Goal: Task Accomplishment & Management: Manage account settings

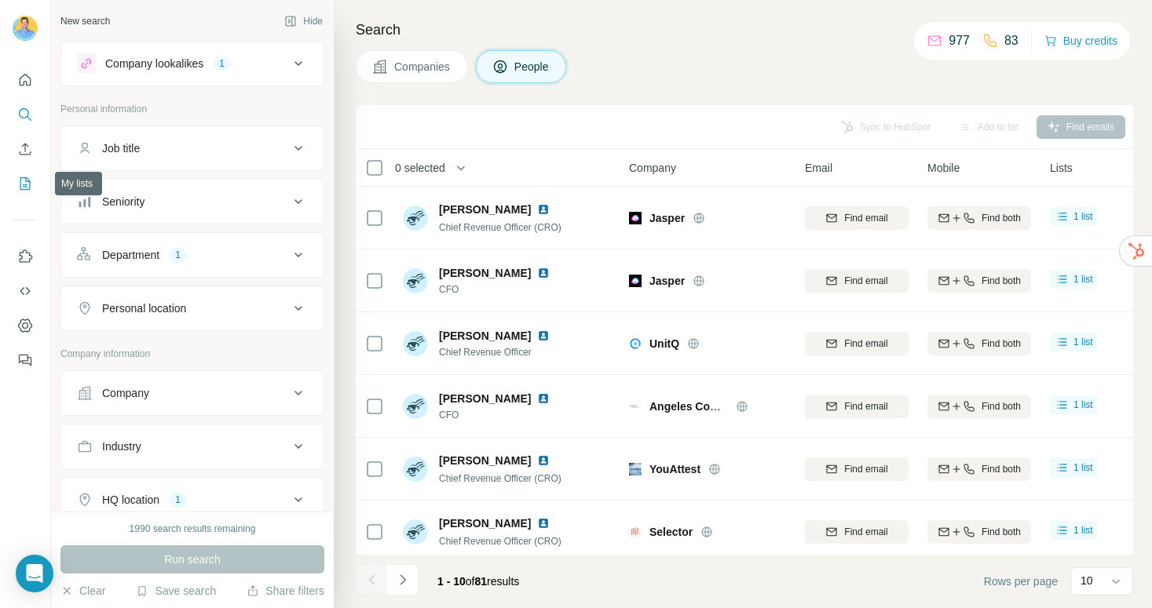
click at [23, 182] on icon "My lists" at bounding box center [25, 184] width 16 height 16
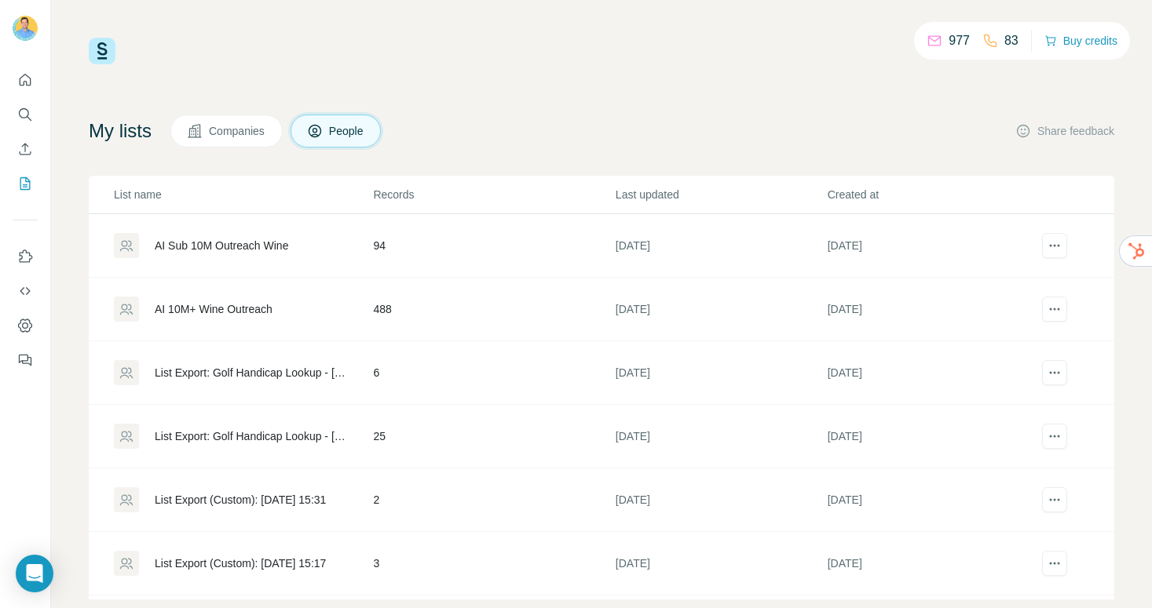
click at [184, 250] on div "AI Sub 10M Outreach Wine" at bounding box center [221, 246] width 133 height 16
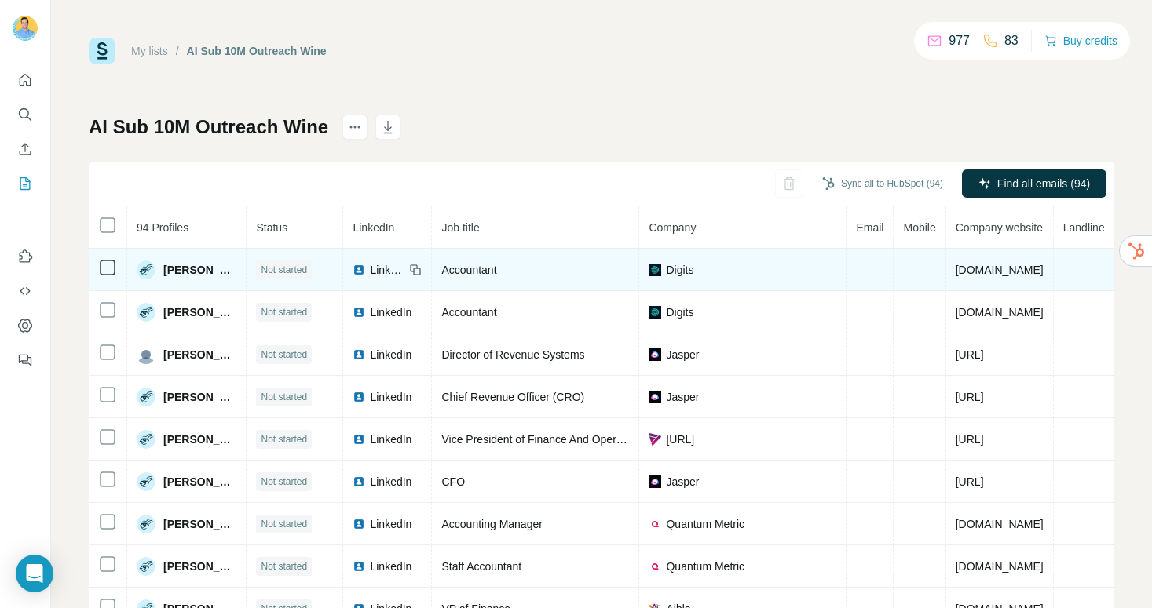
click at [382, 272] on span "LinkedIn" at bounding box center [387, 270] width 35 height 16
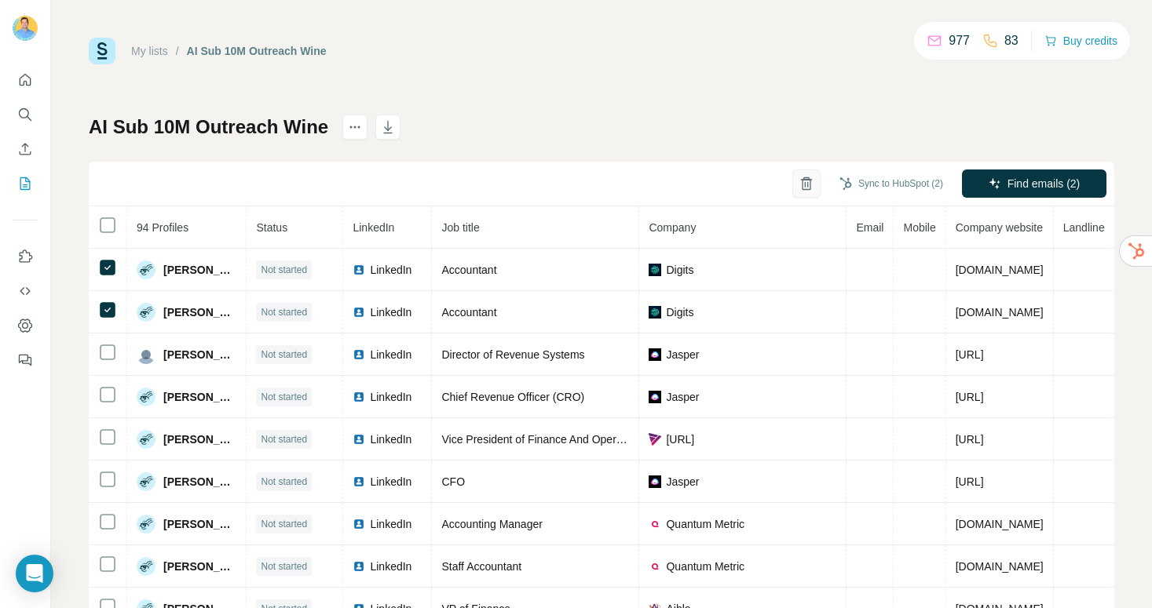
click at [798, 183] on icon "button" at bounding box center [806, 184] width 16 height 16
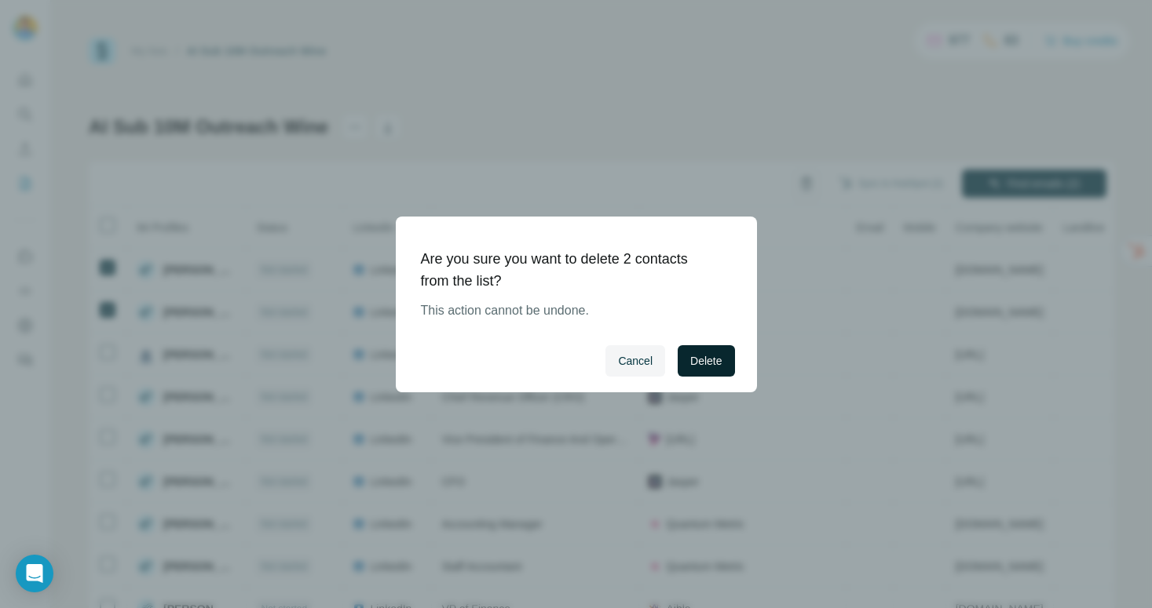
click at [699, 364] on span "Delete" at bounding box center [705, 361] width 31 height 16
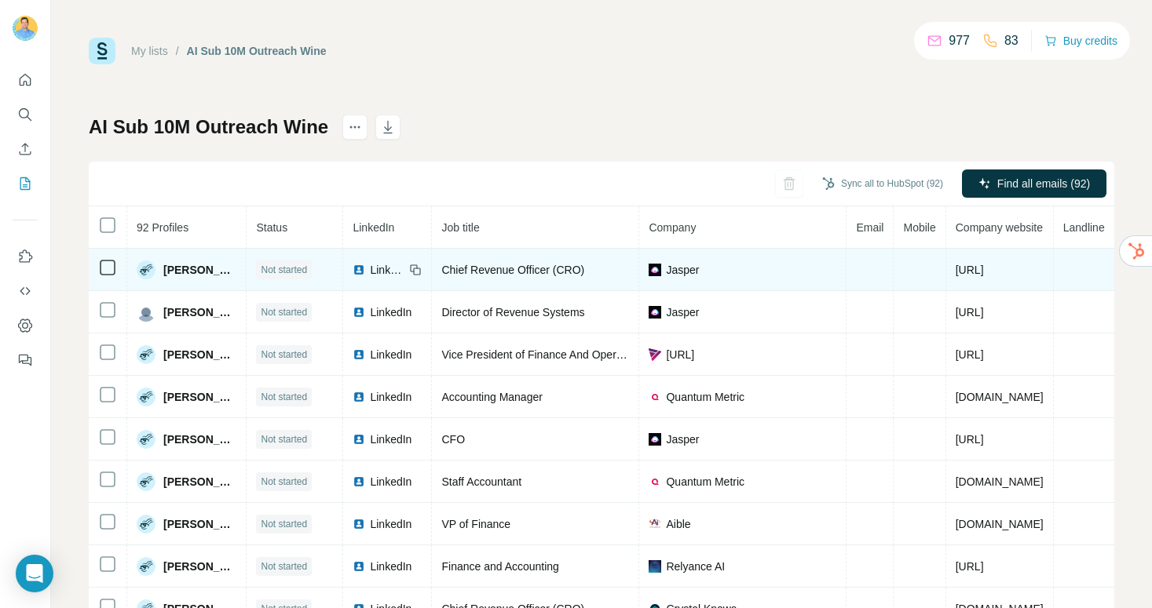
drag, startPoint x: 1000, startPoint y: 271, endPoint x: 956, endPoint y: 272, distance: 44.0
click at [956, 272] on td "jasper.ai" at bounding box center [1000, 270] width 108 height 42
click at [1011, 266] on td "jasper.ai" at bounding box center [1000, 270] width 108 height 42
drag, startPoint x: 1005, startPoint y: 272, endPoint x: 955, endPoint y: 272, distance: 50.2
click at [955, 272] on td "jasper.ai" at bounding box center [1000, 270] width 108 height 42
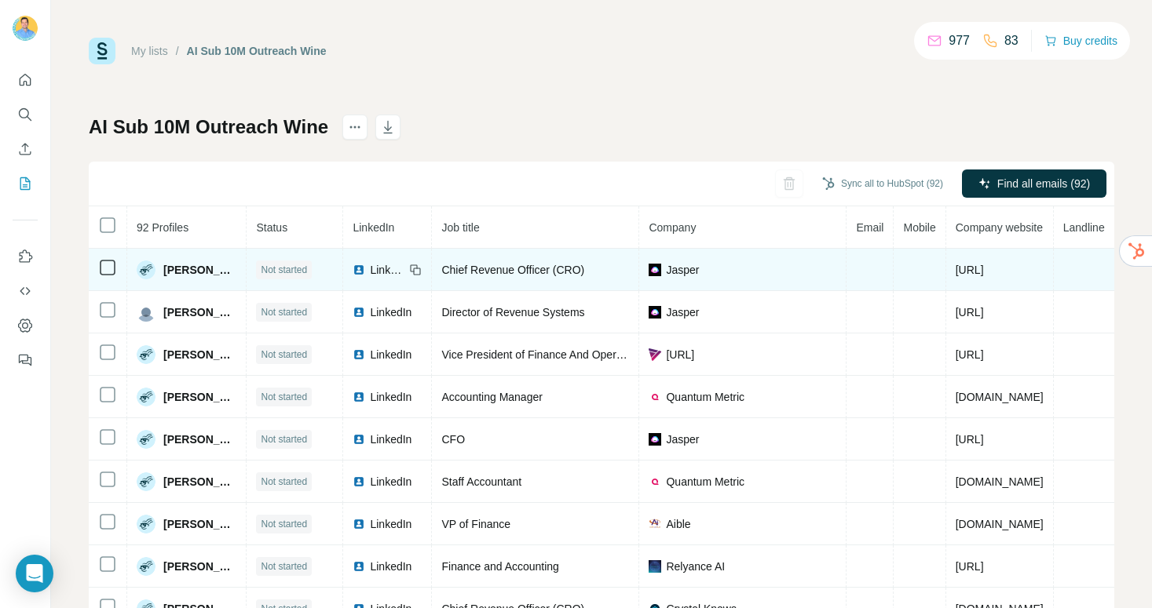
copy span "jasper.ai"
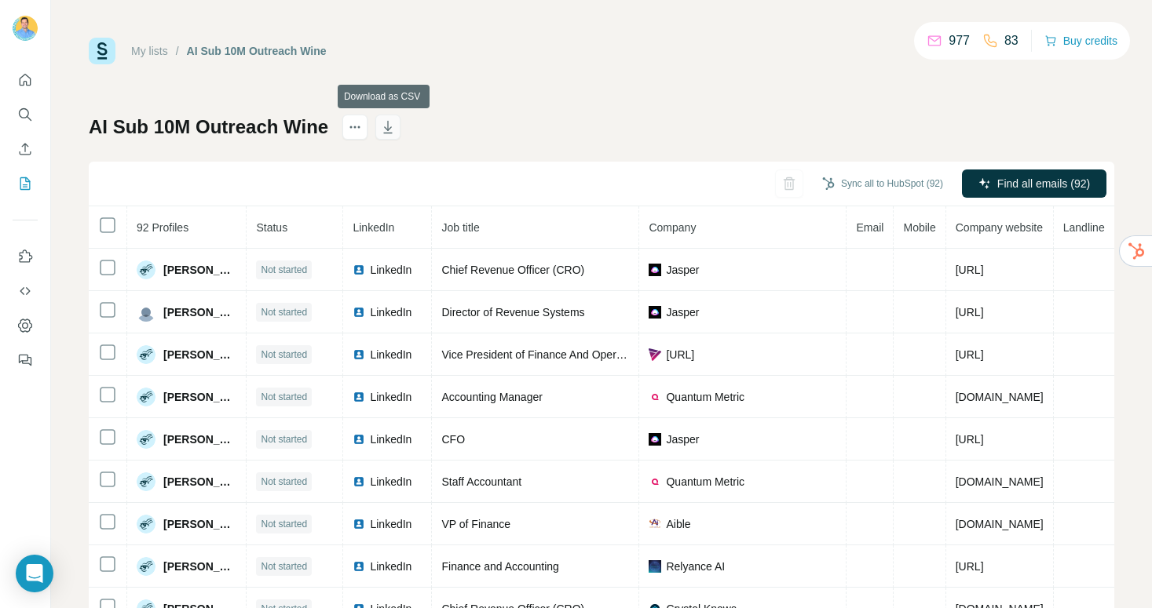
click at [389, 128] on icon "button" at bounding box center [388, 127] width 16 height 16
